Goal: Task Accomplishment & Management: Use online tool/utility

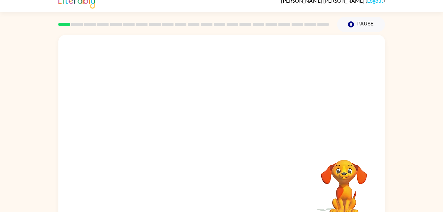
scroll to position [20, 0]
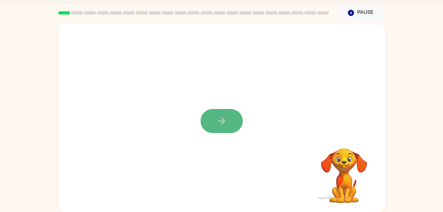
click at [212, 120] on button "button" at bounding box center [222, 121] width 42 height 24
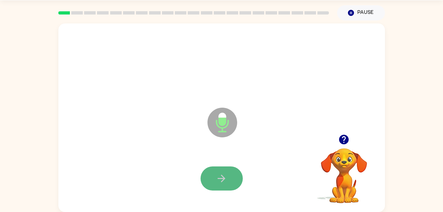
click at [226, 177] on icon "button" at bounding box center [222, 179] width 12 height 12
click at [229, 176] on button "button" at bounding box center [222, 178] width 42 height 24
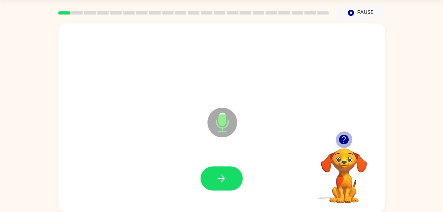
click at [344, 137] on icon "button" at bounding box center [344, 140] width 12 height 12
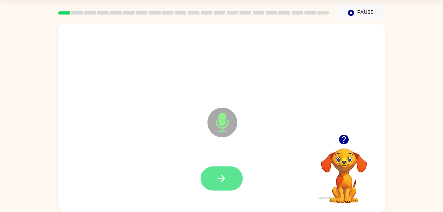
click at [215, 175] on button "button" at bounding box center [222, 178] width 42 height 24
click at [344, 139] on icon "button" at bounding box center [344, 140] width 10 height 10
drag, startPoint x: 344, startPoint y: 139, endPoint x: 271, endPoint y: 72, distance: 99.3
click at [271, 72] on div at bounding box center [222, 64] width 314 height 54
click at [336, 140] on button "button" at bounding box center [344, 139] width 17 height 17
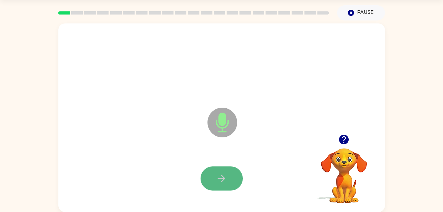
click at [224, 182] on icon "button" at bounding box center [222, 179] width 12 height 12
click at [224, 174] on icon "button" at bounding box center [222, 179] width 12 height 12
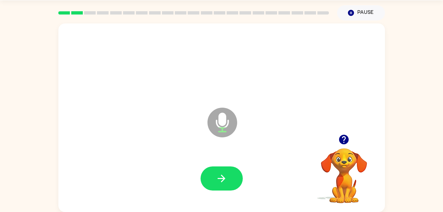
click at [342, 138] on icon "button" at bounding box center [344, 140] width 12 height 12
click at [342, 139] on icon "button" at bounding box center [344, 140] width 10 height 10
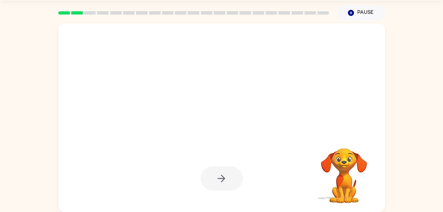
drag, startPoint x: 342, startPoint y: 139, endPoint x: 311, endPoint y: 133, distance: 32.2
click at [311, 133] on div at bounding box center [221, 117] width 327 height 189
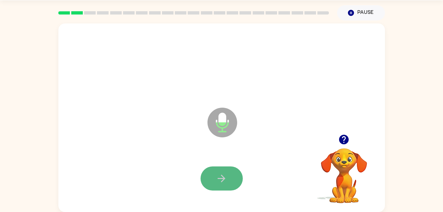
click at [227, 176] on icon "button" at bounding box center [222, 179] width 12 height 12
click at [228, 178] on button "button" at bounding box center [222, 178] width 42 height 24
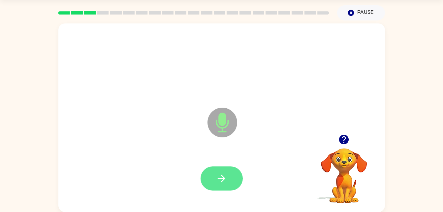
click at [234, 178] on button "button" at bounding box center [222, 178] width 42 height 24
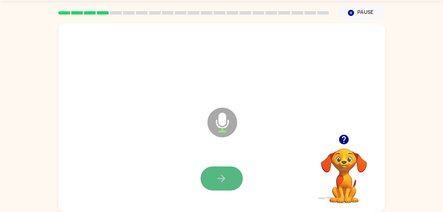
click at [227, 176] on button "button" at bounding box center [222, 178] width 42 height 24
click at [231, 181] on button "button" at bounding box center [222, 178] width 42 height 24
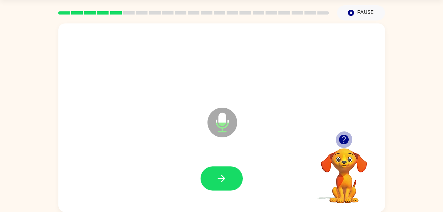
click at [346, 139] on icon "button" at bounding box center [344, 140] width 10 height 10
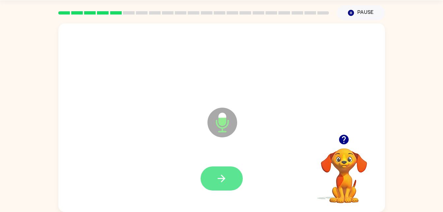
click at [226, 178] on icon "button" at bounding box center [222, 179] width 12 height 12
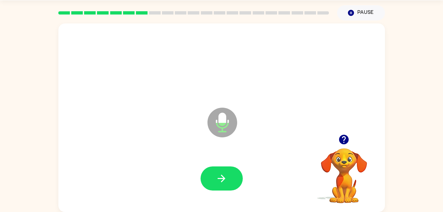
click at [341, 144] on icon "button" at bounding box center [344, 140] width 12 height 12
click at [348, 131] on div at bounding box center [344, 139] width 66 height 17
click at [343, 138] on icon "button" at bounding box center [344, 140] width 10 height 10
click at [231, 181] on button "button" at bounding box center [222, 178] width 42 height 24
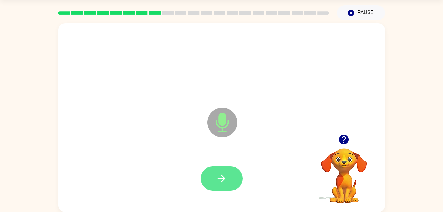
click at [223, 177] on icon "button" at bounding box center [222, 179] width 12 height 12
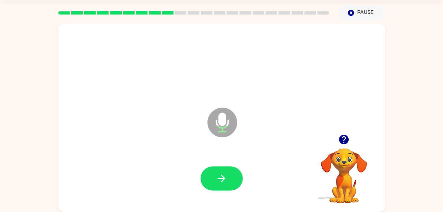
drag, startPoint x: 223, startPoint y: 177, endPoint x: 181, endPoint y: 120, distance: 71.3
click at [181, 120] on div "Microphone The Microphone is here when it is your turn to talk" at bounding box center [221, 117] width 327 height 189
click at [223, 178] on icon "button" at bounding box center [222, 179] width 8 height 8
click at [347, 138] on icon "button" at bounding box center [344, 140] width 10 height 10
click at [223, 176] on icon "button" at bounding box center [222, 179] width 8 height 8
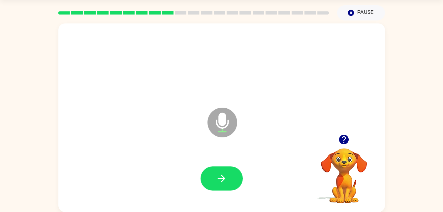
drag, startPoint x: 223, startPoint y: 176, endPoint x: 160, endPoint y: 90, distance: 106.9
click at [160, 90] on div at bounding box center [222, 64] width 314 height 54
click at [223, 170] on button "button" at bounding box center [222, 178] width 42 height 24
click at [348, 139] on icon "button" at bounding box center [344, 140] width 10 height 10
click at [342, 137] on icon "button" at bounding box center [344, 140] width 10 height 10
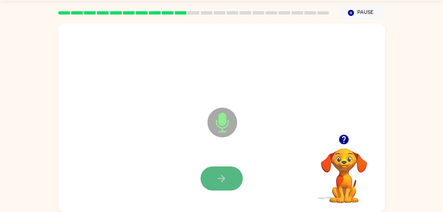
click at [221, 176] on icon "button" at bounding box center [222, 179] width 12 height 12
click at [223, 169] on button "button" at bounding box center [222, 178] width 42 height 24
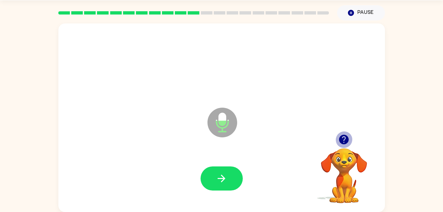
click at [346, 137] on icon "button" at bounding box center [344, 140] width 10 height 10
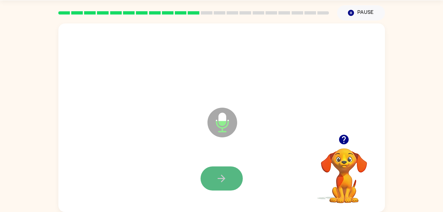
click at [231, 171] on button "button" at bounding box center [222, 178] width 42 height 24
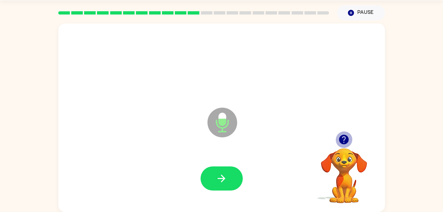
click at [342, 136] on icon "button" at bounding box center [344, 140] width 10 height 10
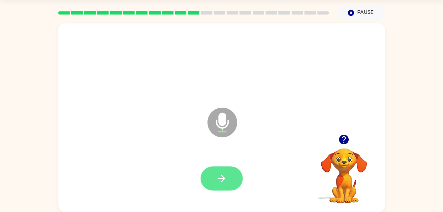
click at [228, 177] on button "button" at bounding box center [222, 178] width 42 height 24
click at [342, 139] on icon "button" at bounding box center [344, 140] width 10 height 10
click at [220, 174] on icon "button" at bounding box center [222, 179] width 12 height 12
drag, startPoint x: 220, startPoint y: 174, endPoint x: 207, endPoint y: 158, distance: 20.9
click at [207, 158] on div at bounding box center [222, 179] width 314 height 54
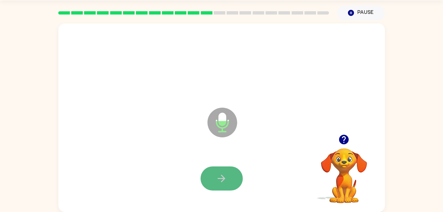
click at [218, 176] on icon "button" at bounding box center [222, 179] width 12 height 12
click at [226, 175] on icon "button" at bounding box center [222, 179] width 12 height 12
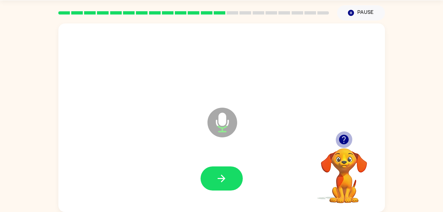
click at [342, 142] on icon "button" at bounding box center [344, 140] width 10 height 10
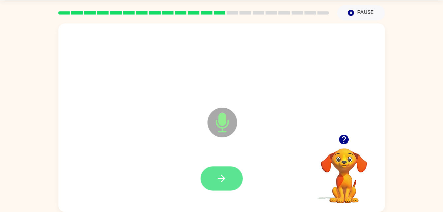
click at [215, 177] on button "button" at bounding box center [222, 178] width 42 height 24
drag, startPoint x: 215, startPoint y: 177, endPoint x: 218, endPoint y: 146, distance: 31.9
click at [203, 134] on div "Microphone The Microphone is here when it is your turn to talk" at bounding box center [221, 117] width 327 height 189
click at [222, 173] on icon "button" at bounding box center [222, 179] width 12 height 12
click at [218, 174] on icon "button" at bounding box center [222, 179] width 12 height 12
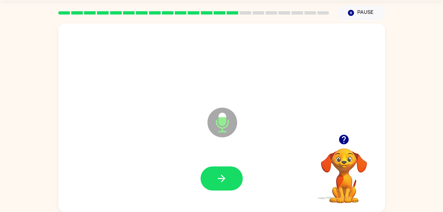
drag, startPoint x: 218, startPoint y: 174, endPoint x: 107, endPoint y: 150, distance: 112.7
click at [107, 150] on div "Microphone The Microphone is here when it is your turn to talk" at bounding box center [221, 117] width 327 height 189
click at [222, 179] on icon "button" at bounding box center [222, 179] width 8 height 8
drag, startPoint x: 222, startPoint y: 179, endPoint x: 172, endPoint y: 132, distance: 68.2
click at [172, 132] on div "Microphone The Microphone is here when it is your turn to talk" at bounding box center [221, 117] width 327 height 189
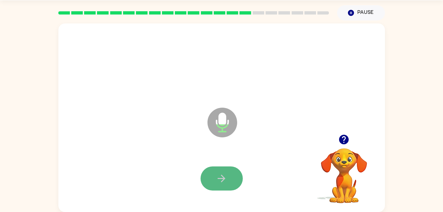
click at [230, 176] on button "button" at bounding box center [222, 178] width 42 height 24
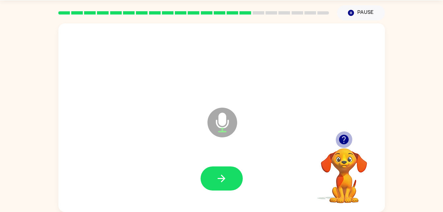
click at [341, 139] on icon "button" at bounding box center [344, 140] width 10 height 10
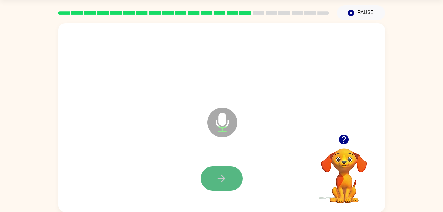
click at [224, 176] on icon "button" at bounding box center [222, 179] width 12 height 12
click at [347, 139] on icon "button" at bounding box center [344, 140] width 10 height 10
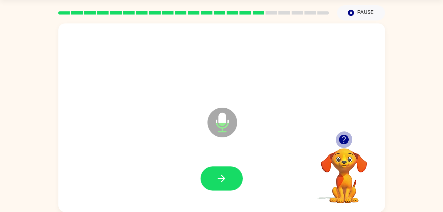
click at [343, 140] on icon "button" at bounding box center [344, 140] width 10 height 10
drag, startPoint x: 234, startPoint y: 168, endPoint x: 175, endPoint y: 143, distance: 64.9
click at [175, 143] on div "Microphone The Microphone is here when it is your turn to talk" at bounding box center [221, 117] width 327 height 189
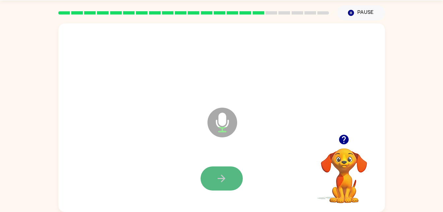
click at [226, 175] on icon "button" at bounding box center [222, 179] width 12 height 12
click at [342, 139] on icon "button" at bounding box center [344, 140] width 10 height 10
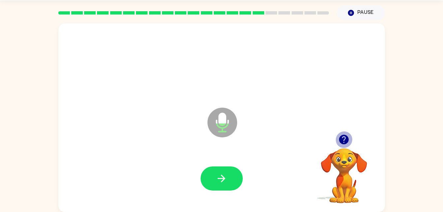
click at [343, 138] on icon "button" at bounding box center [344, 140] width 10 height 10
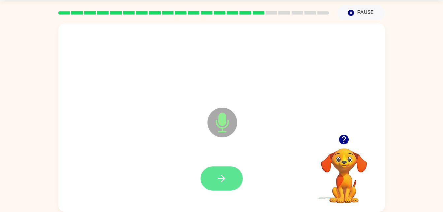
click at [225, 174] on icon "button" at bounding box center [222, 179] width 12 height 12
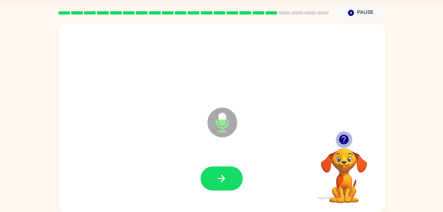
click at [345, 137] on icon "button" at bounding box center [344, 140] width 12 height 12
click at [343, 140] on icon "button" at bounding box center [344, 140] width 10 height 10
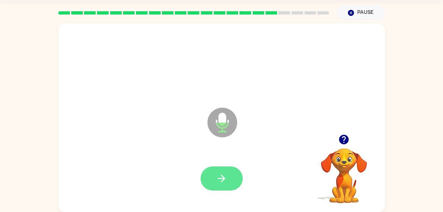
click at [224, 181] on icon "button" at bounding box center [222, 179] width 12 height 12
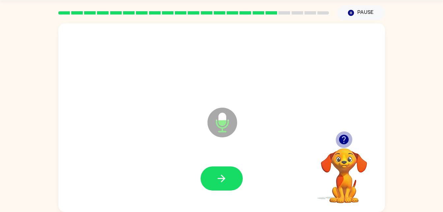
click at [343, 144] on icon "button" at bounding box center [344, 140] width 10 height 10
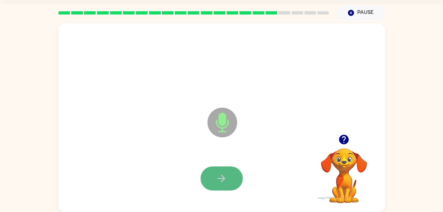
click at [227, 171] on button "button" at bounding box center [222, 178] width 42 height 24
click at [225, 178] on icon "button" at bounding box center [222, 179] width 12 height 12
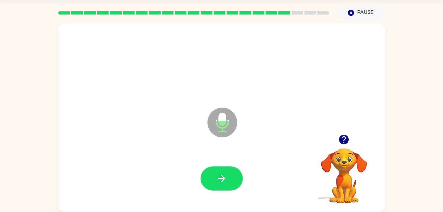
click at [346, 135] on icon "button" at bounding box center [344, 140] width 12 height 12
click at [343, 141] on icon "button" at bounding box center [344, 140] width 10 height 10
click at [227, 177] on icon "button" at bounding box center [222, 179] width 12 height 12
click at [351, 10] on icon "button" at bounding box center [351, 13] width 6 height 6
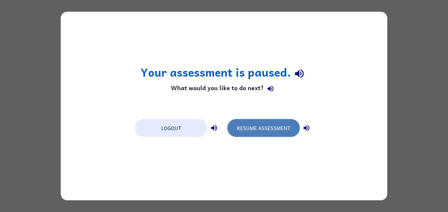
click at [280, 126] on button "Resume Assessment" at bounding box center [263, 128] width 73 height 18
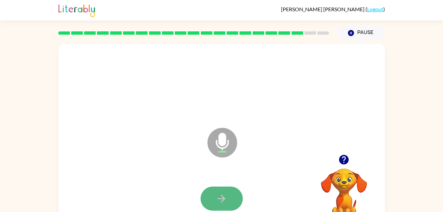
click at [235, 197] on button "button" at bounding box center [222, 199] width 42 height 24
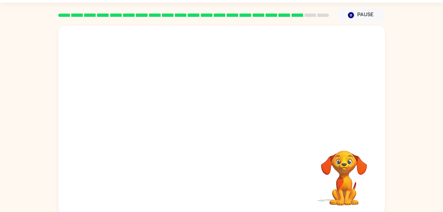
scroll to position [20, 0]
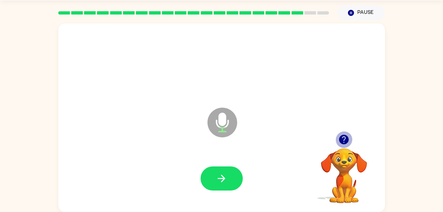
click at [343, 139] on icon "button" at bounding box center [344, 140] width 10 height 10
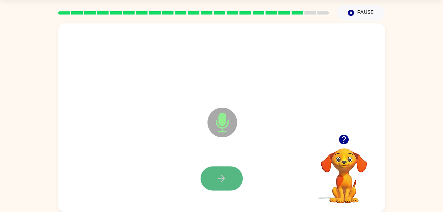
click at [232, 168] on button "button" at bounding box center [222, 178] width 42 height 24
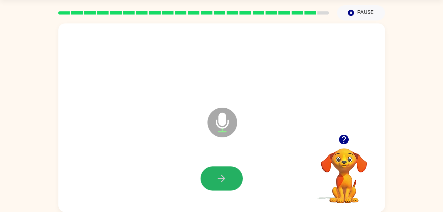
click at [232, 168] on button "button" at bounding box center [222, 178] width 42 height 24
drag, startPoint x: 232, startPoint y: 168, endPoint x: 80, endPoint y: 77, distance: 177.7
click at [80, 77] on div at bounding box center [222, 64] width 314 height 54
click at [224, 180] on icon "button" at bounding box center [222, 179] width 8 height 8
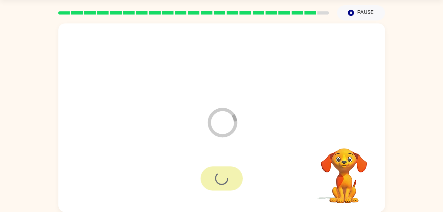
scroll to position [8, 0]
